Goal: Task Accomplishment & Management: Use online tool/utility

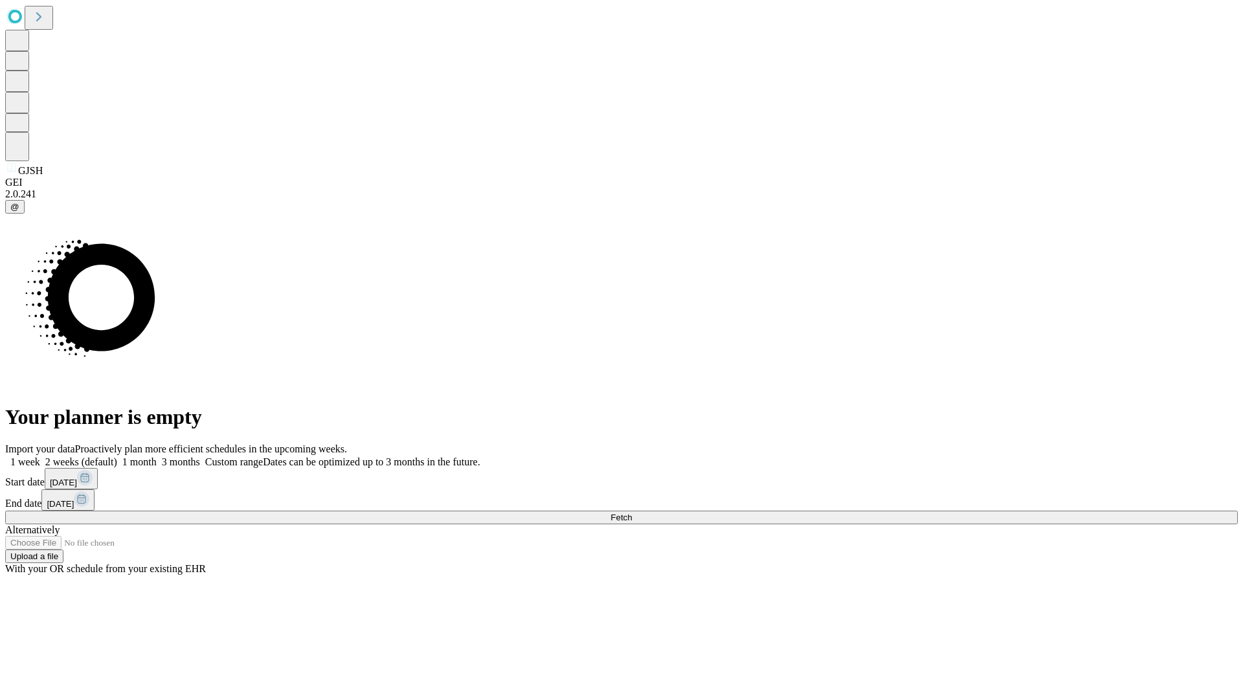
click at [632, 513] on span "Fetch" at bounding box center [620, 518] width 21 height 10
